Goal: Transaction & Acquisition: Download file/media

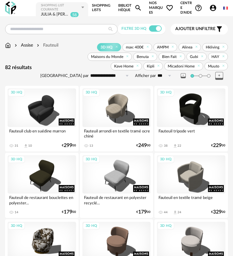
click at [60, 12] on div "JULIA & [PERSON_NAME]" at bounding box center [55, 15] width 28 height 6
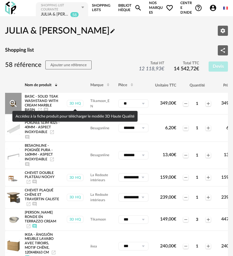
click at [74, 104] on div "3D HQ" at bounding box center [75, 103] width 17 height 7
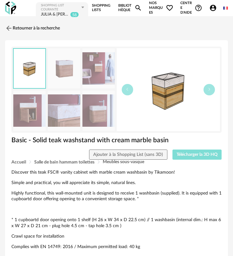
click at [188, 152] on span "Télécharger la 3D HQ" at bounding box center [197, 154] width 41 height 4
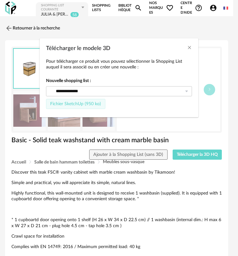
click at [85, 105] on span "Fichier SketchUp (950 ko)" at bounding box center [75, 104] width 51 height 4
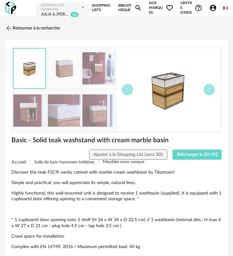
click at [41, 12] on div "JULIA & [PERSON_NAME]" at bounding box center [55, 15] width 28 height 6
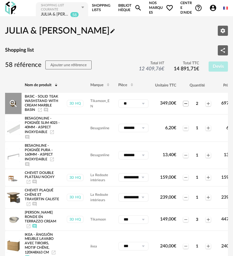
click at [185, 103] on icon "Minus icon" at bounding box center [185, 103] width 5 height 5
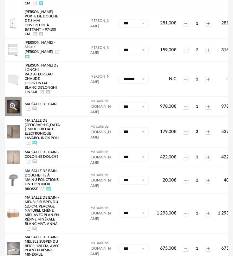
scroll to position [1046, 0]
